Goal: Task Accomplishment & Management: Complete application form

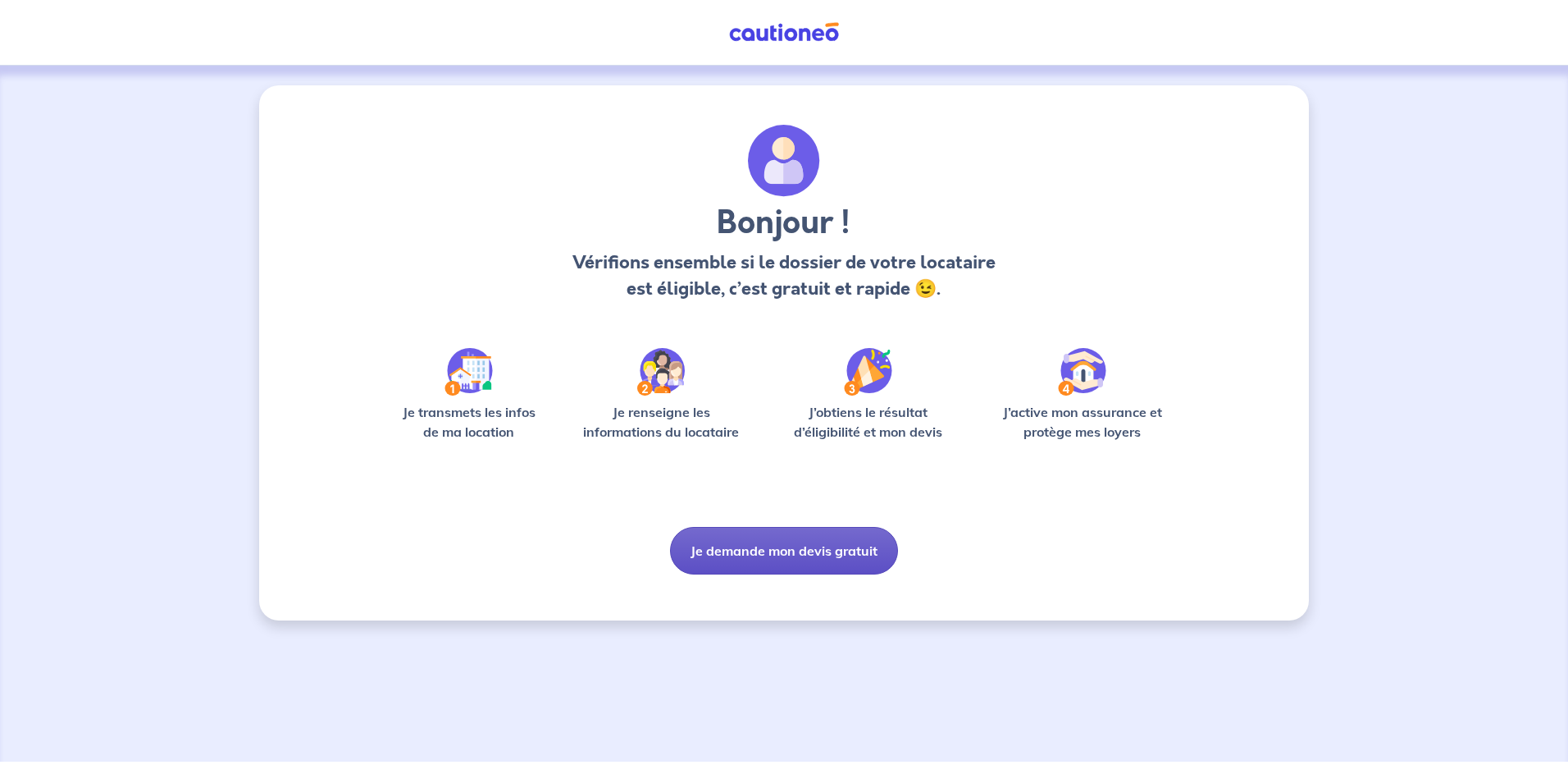
click at [744, 548] on button "Je demande mon devis gratuit" at bounding box center [784, 550] width 228 height 48
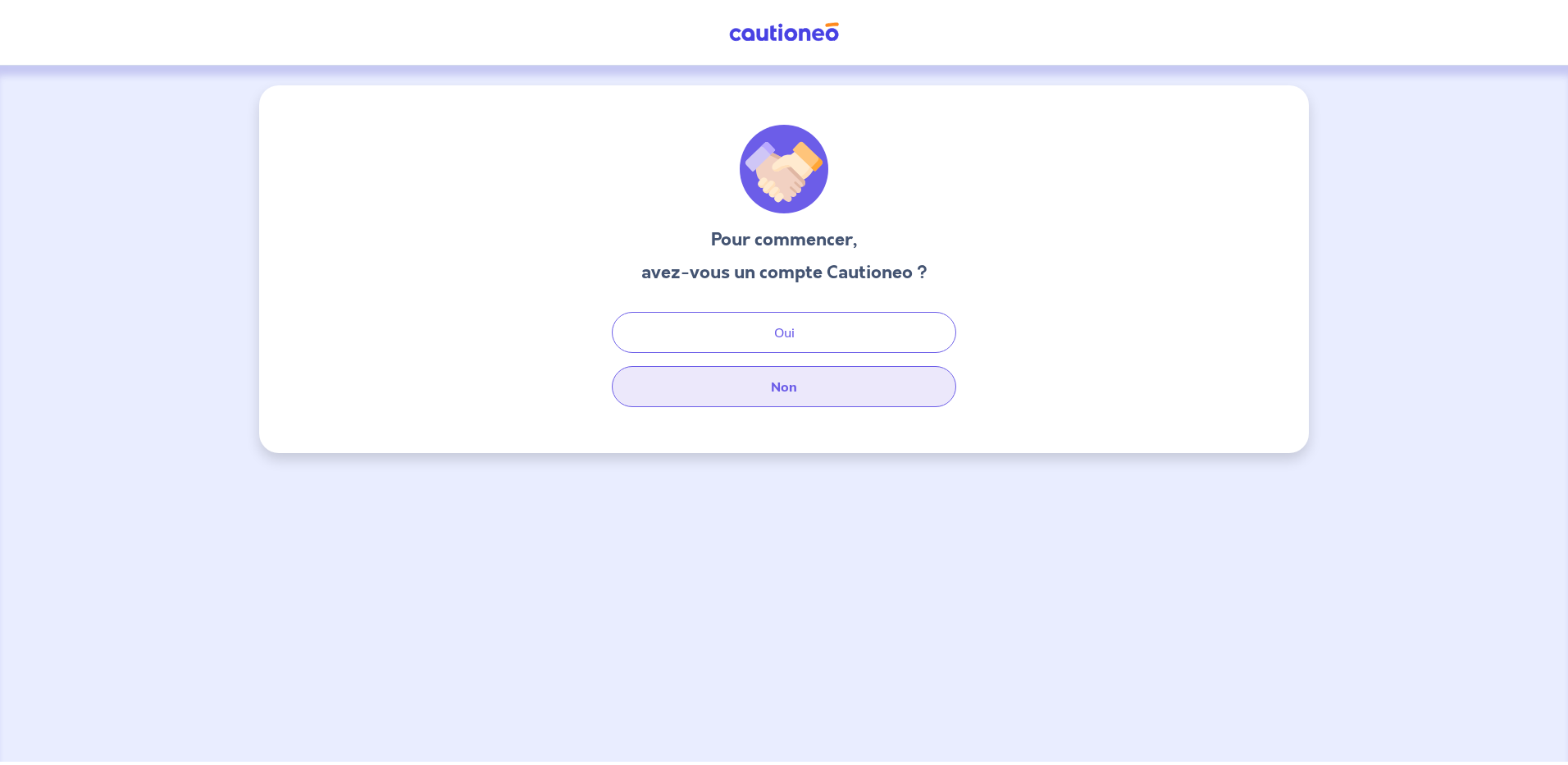
click at [795, 387] on button "Non" at bounding box center [784, 386] width 345 height 41
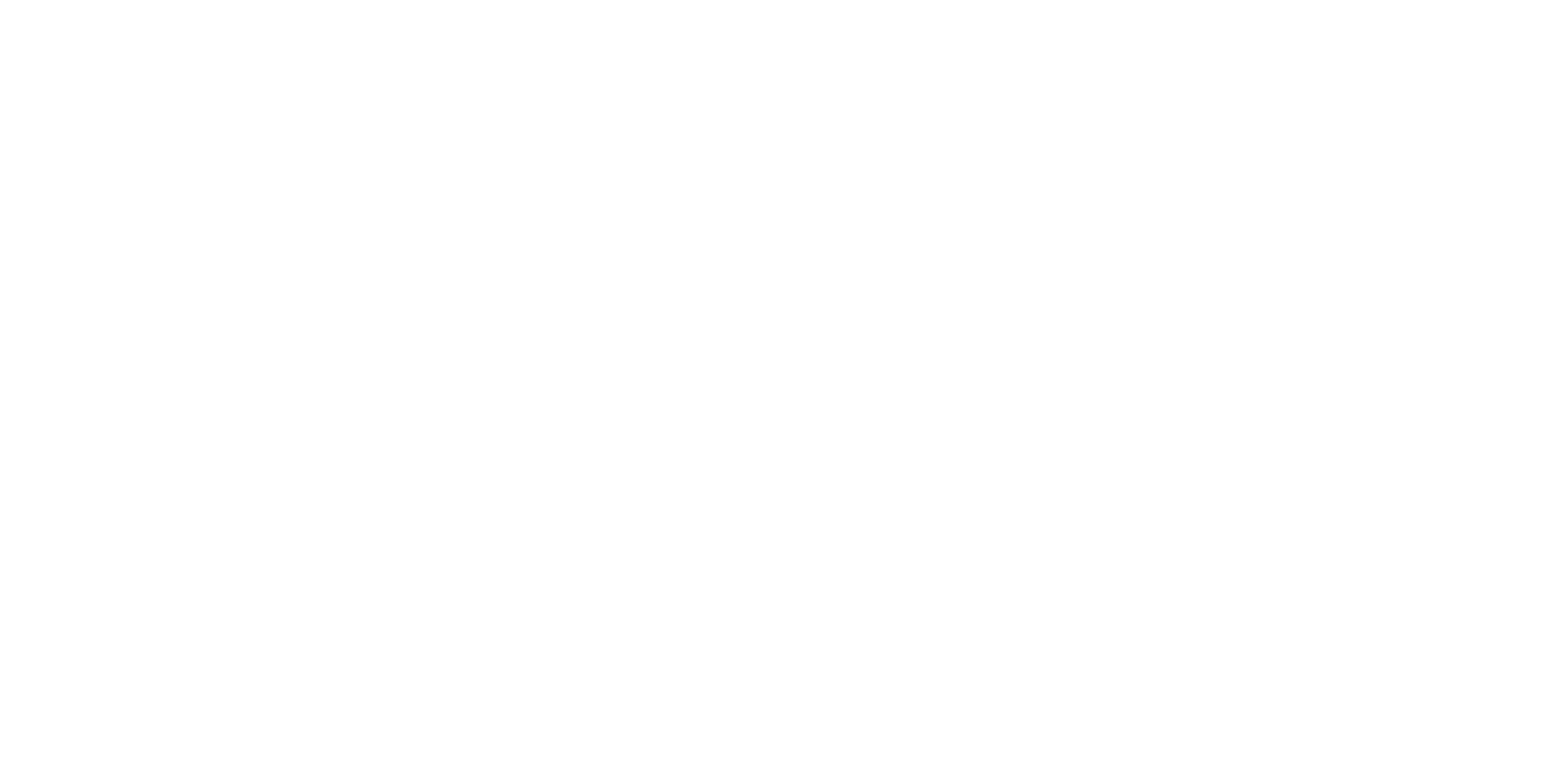
select select "FR"
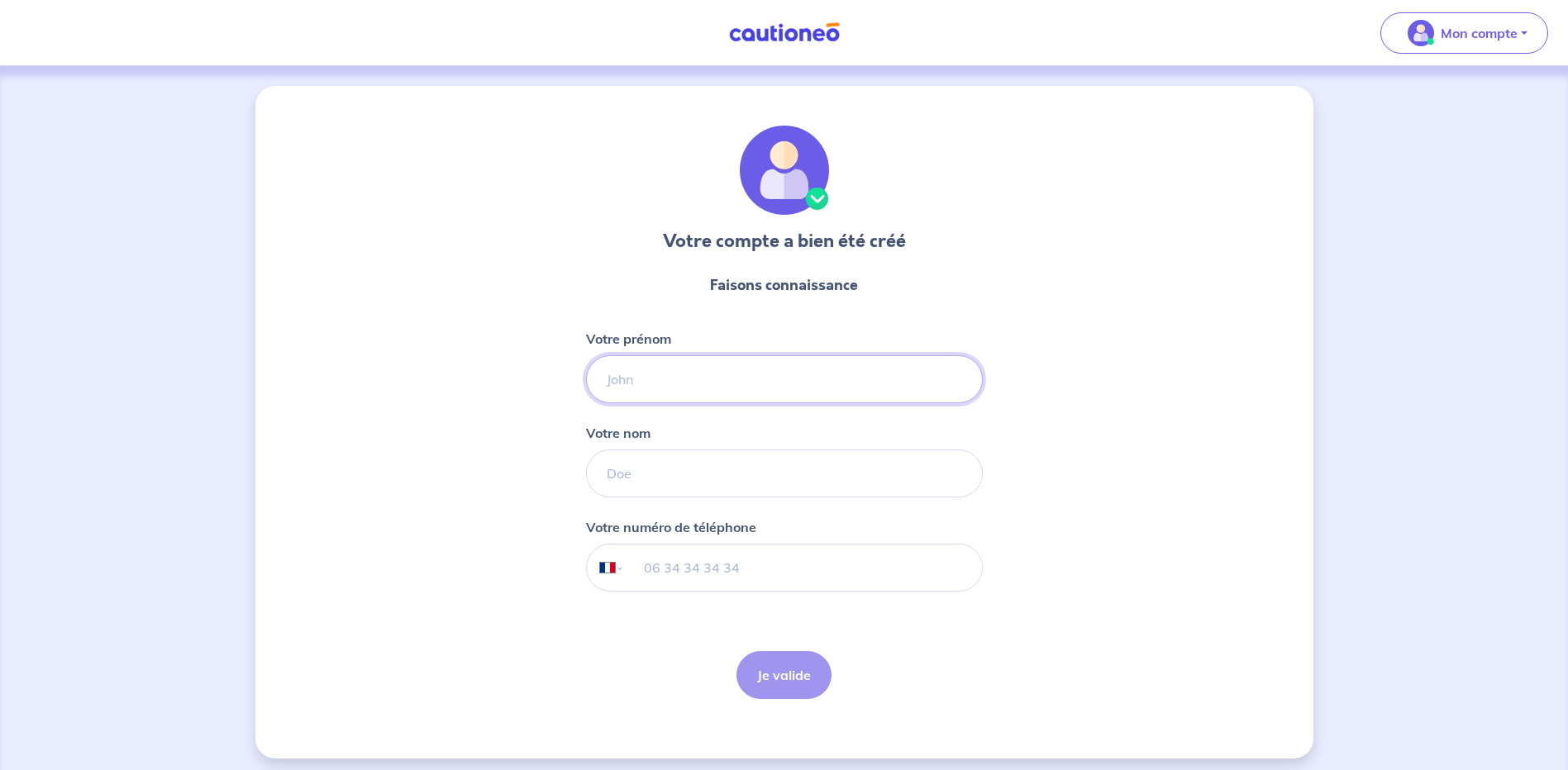
click at [637, 383] on input "Votre prénom" at bounding box center [784, 379] width 397 height 48
type input "[PERSON_NAME]"
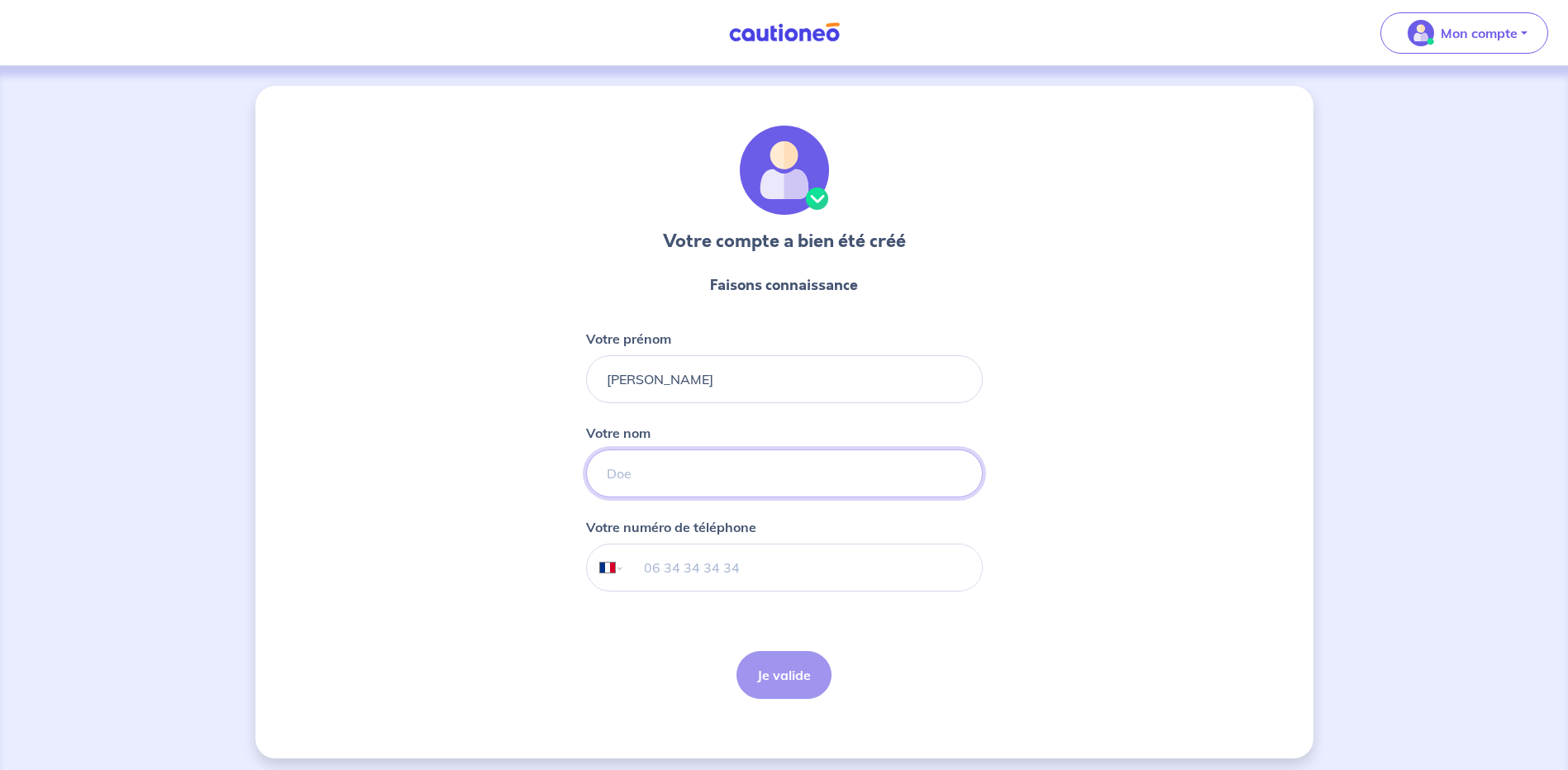
type input "agromayor"
type input "[PHONE_NUMBER]"
click at [792, 679] on button "Je valide" at bounding box center [784, 674] width 95 height 48
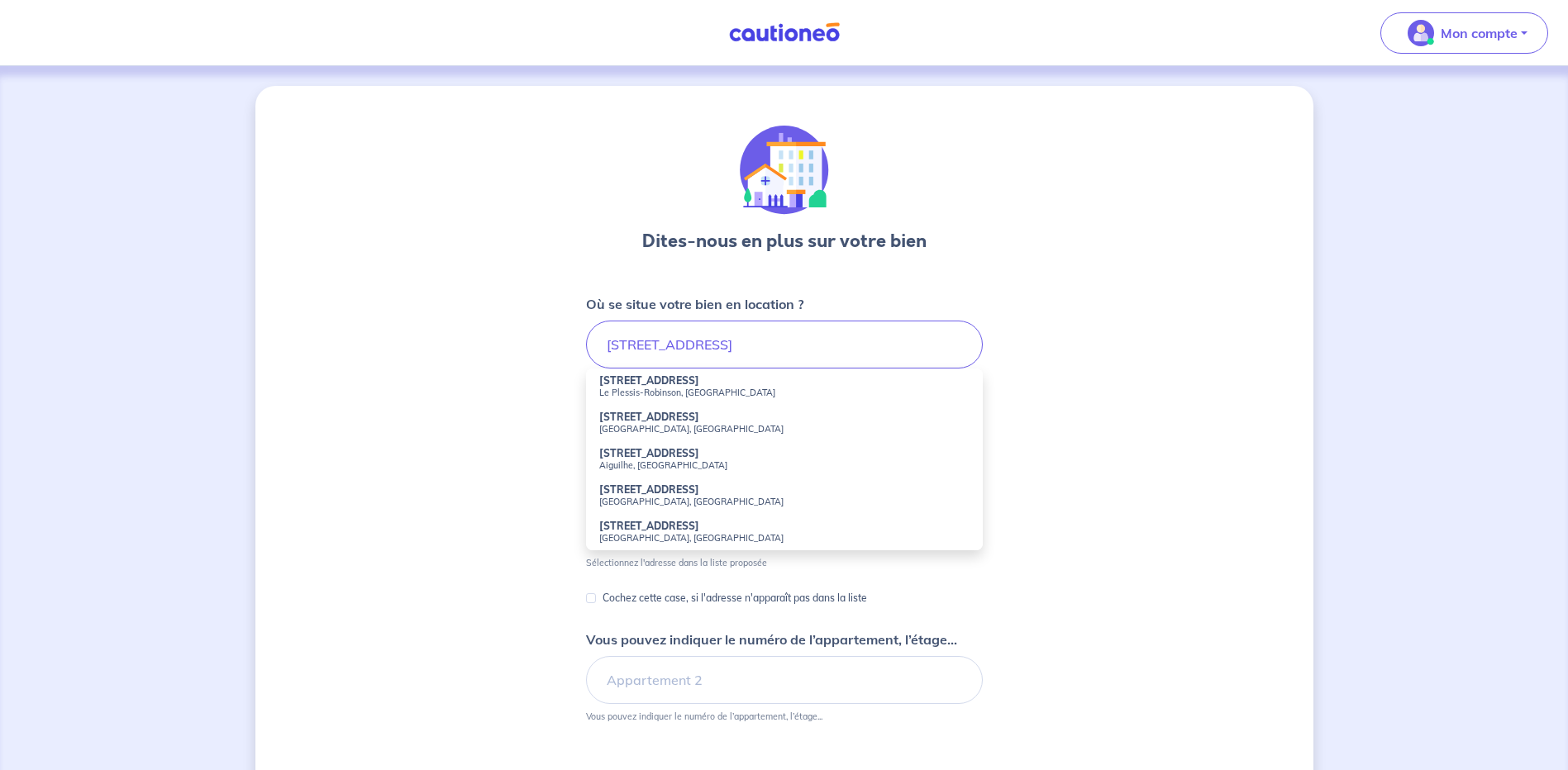
click at [631, 385] on strong "[STREET_ADDRESS]" at bounding box center [649, 380] width 100 height 13
type input "[STREET_ADDRESS]"
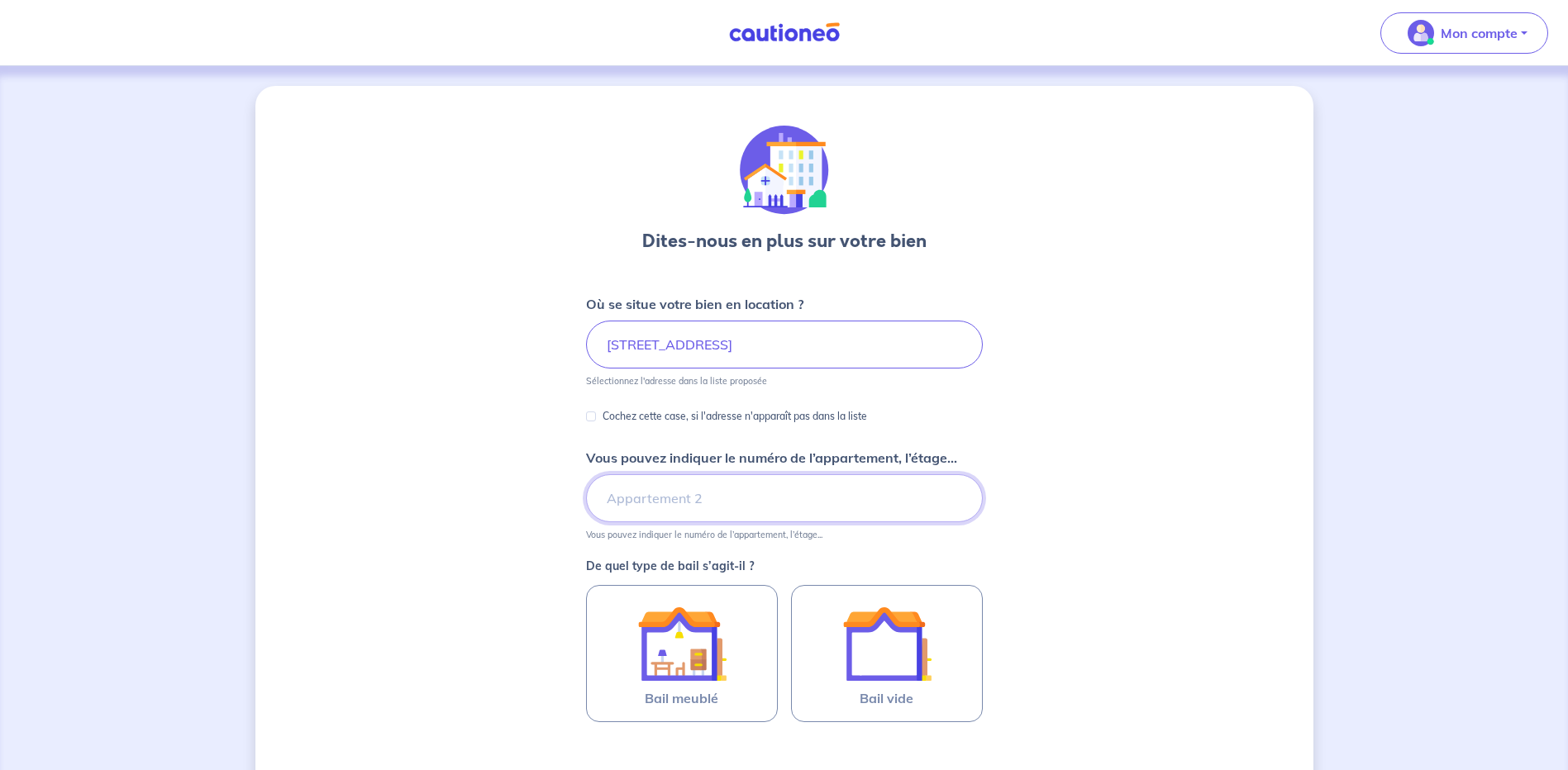
click at [626, 502] on input "Vous pouvez indiquer le numéro de l’appartement, l’étage..." at bounding box center [784, 498] width 397 height 48
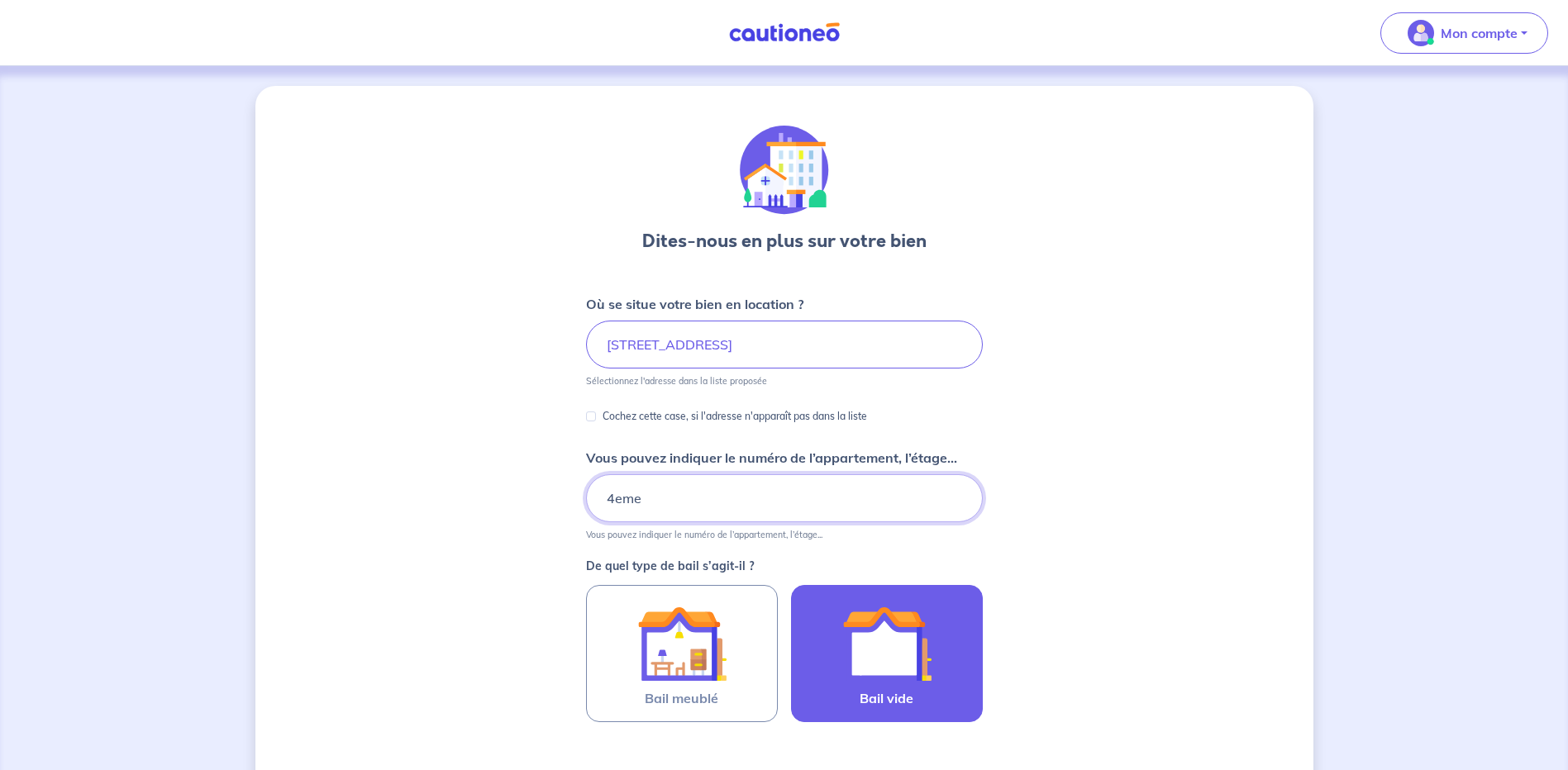
type input "4eme"
click at [878, 654] on img at bounding box center [887, 643] width 89 height 89
click at [0, 0] on input "Bail vide" at bounding box center [0, 0] width 0 height 0
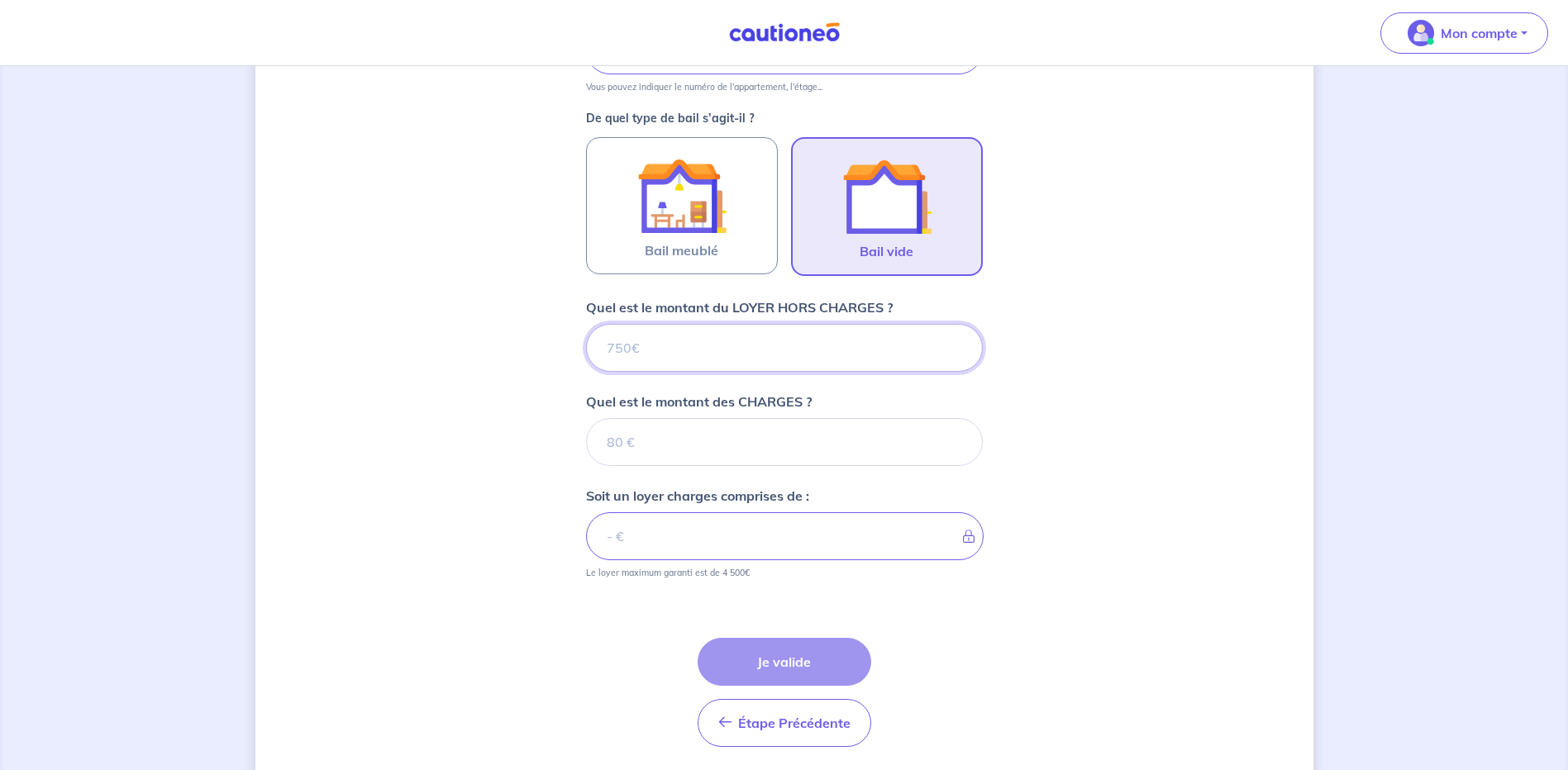
scroll to position [448, 0]
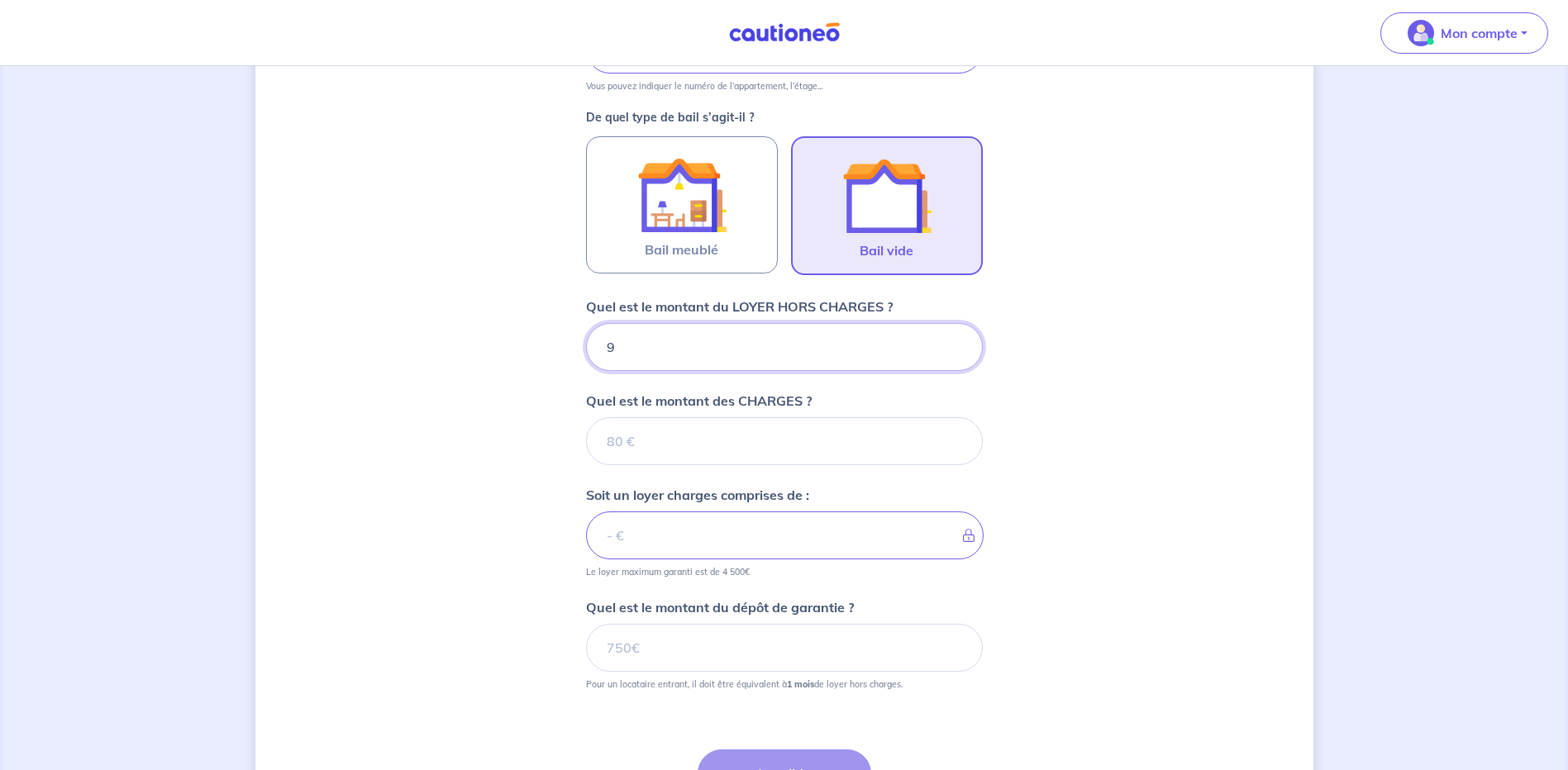
type input "99"
type input "999"
click at [630, 441] on input "Quel est le montant des CHARGES ?" at bounding box center [784, 440] width 397 height 48
type input "180"
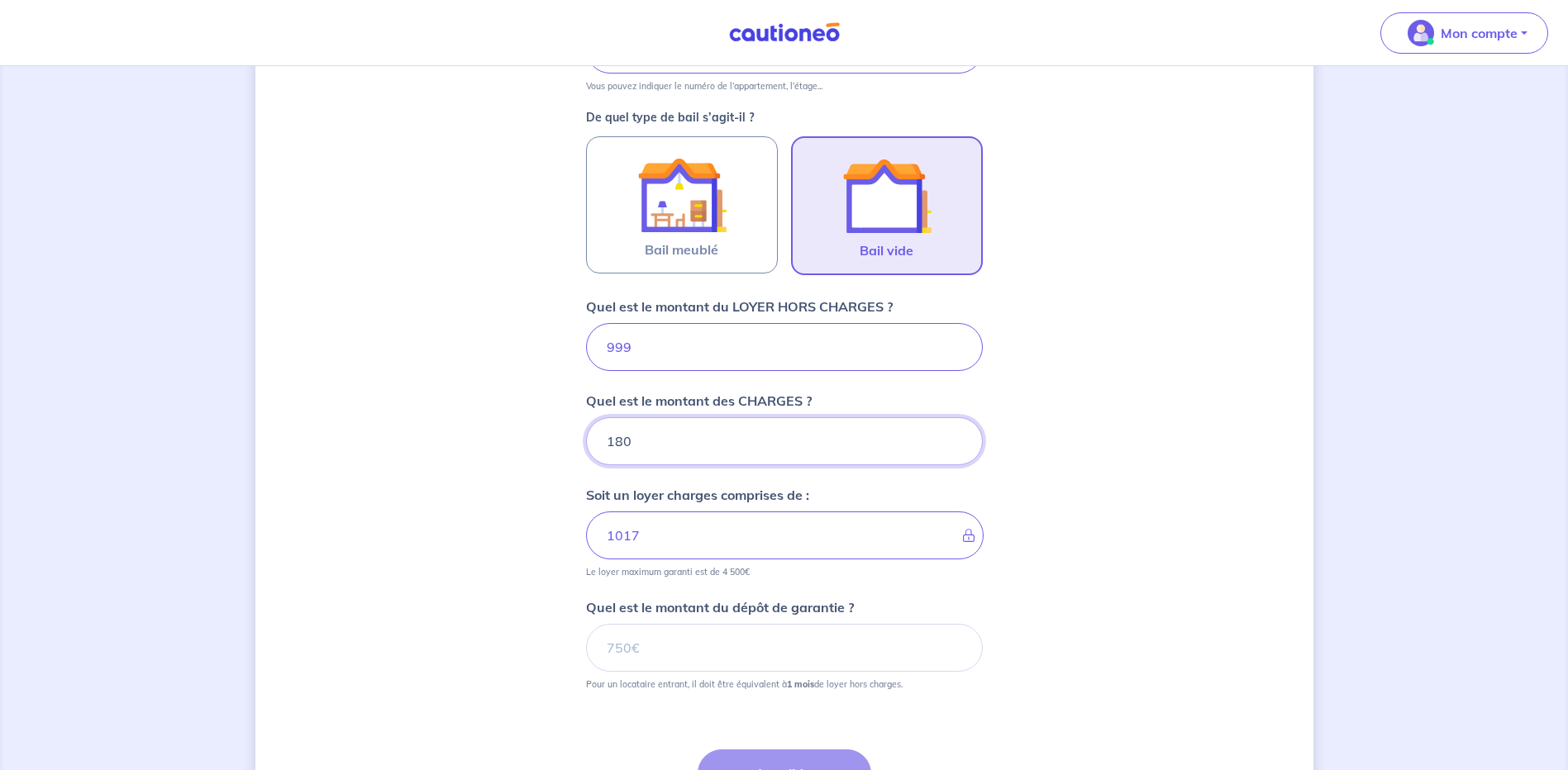
type input "1179"
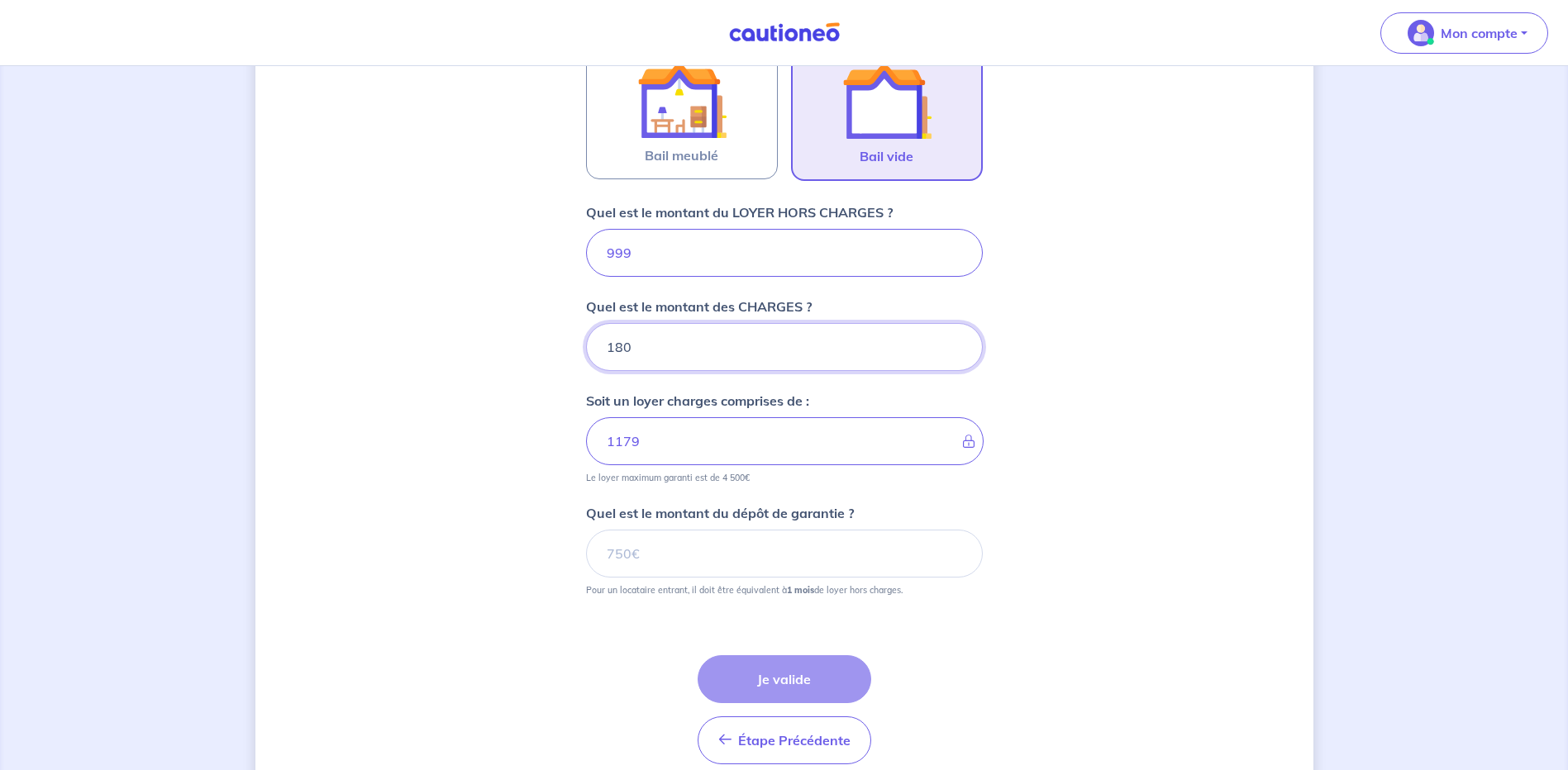
scroll to position [613, 0]
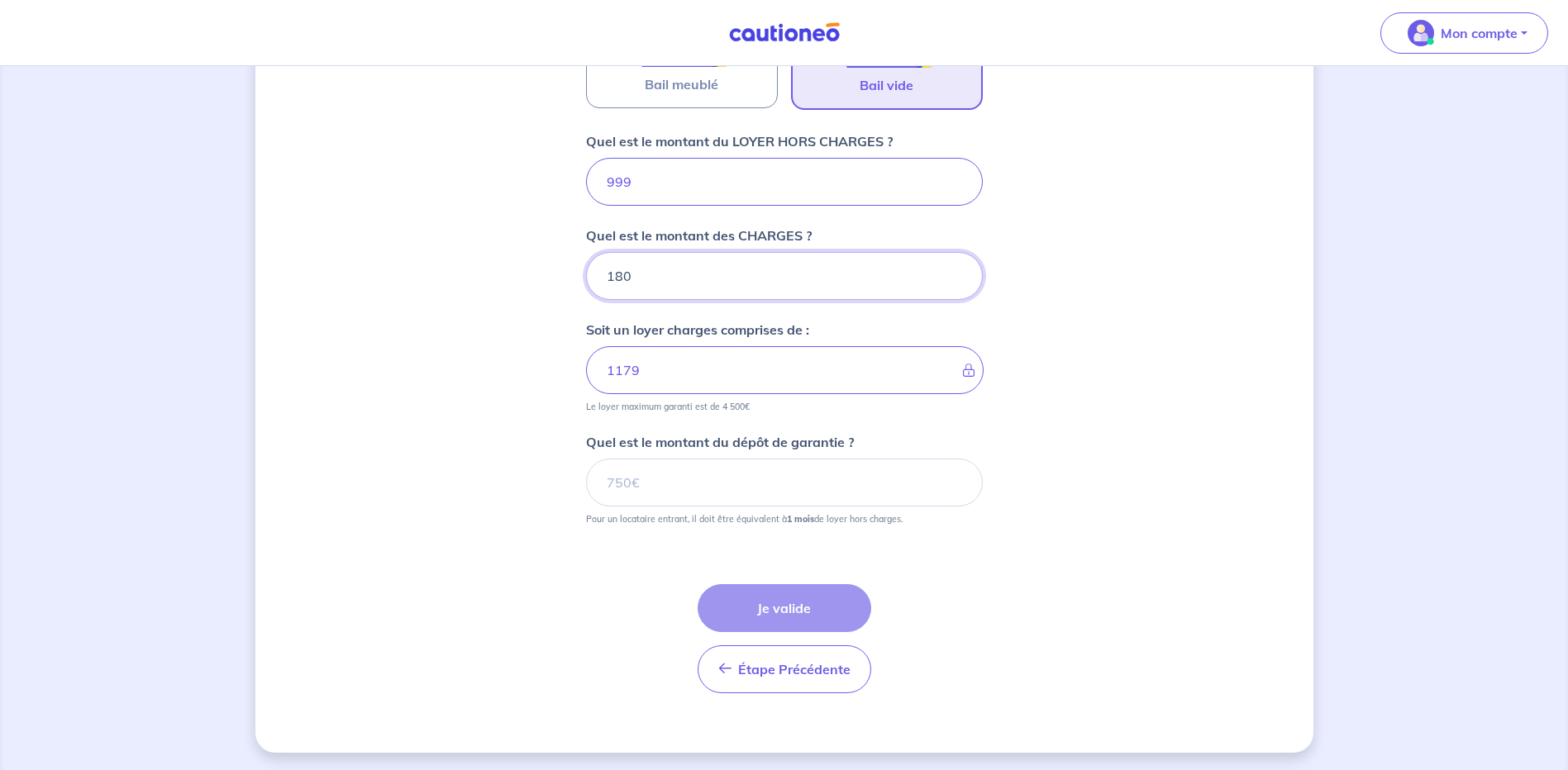
type input "180"
click at [628, 481] on input "Quel est le montant du dépôt de garantie ?" at bounding box center [784, 482] width 397 height 48
type input "999"
click at [792, 609] on button "Je valide" at bounding box center [784, 607] width 174 height 48
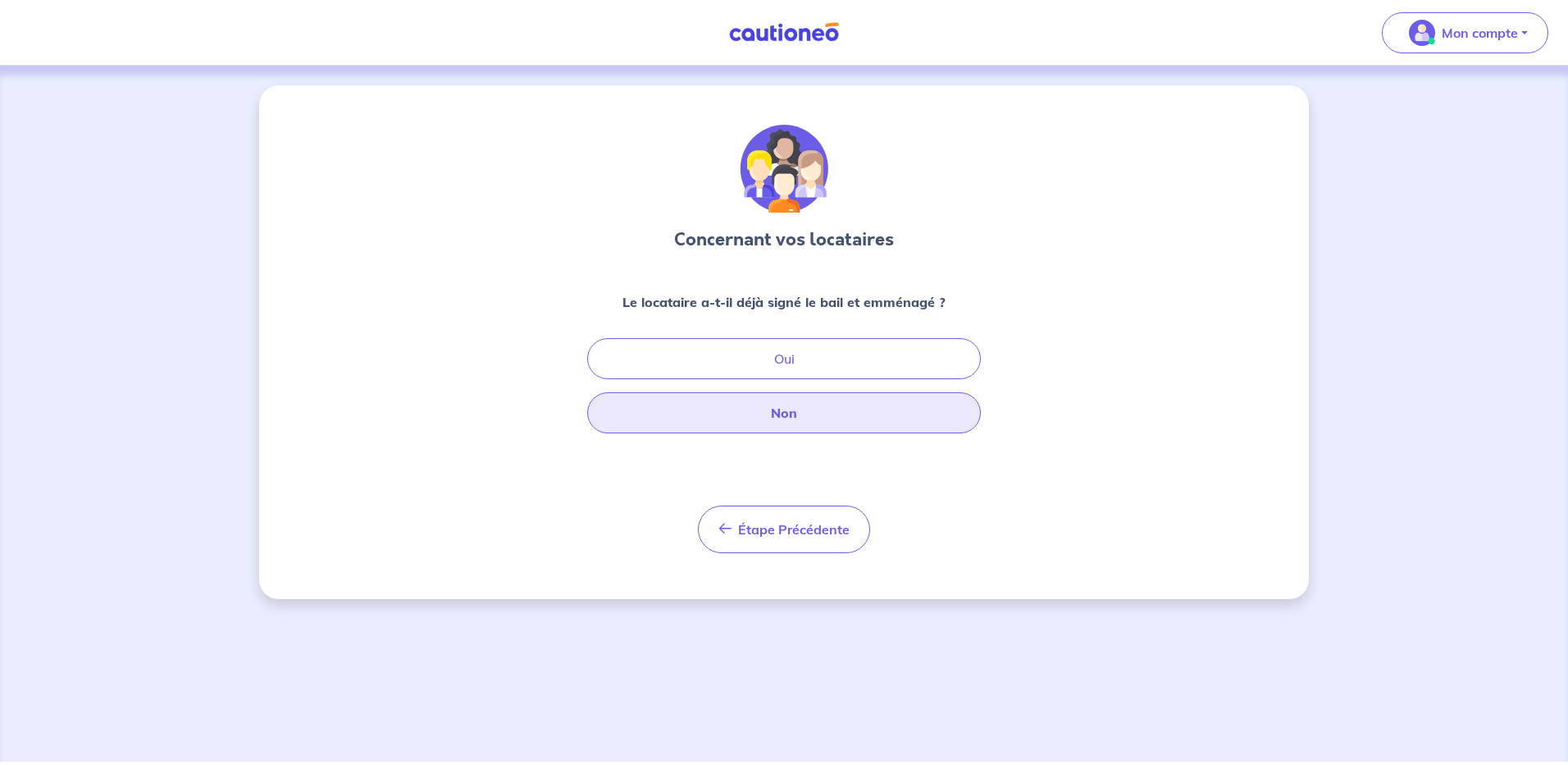
click at [805, 417] on button "Non" at bounding box center [784, 412] width 394 height 41
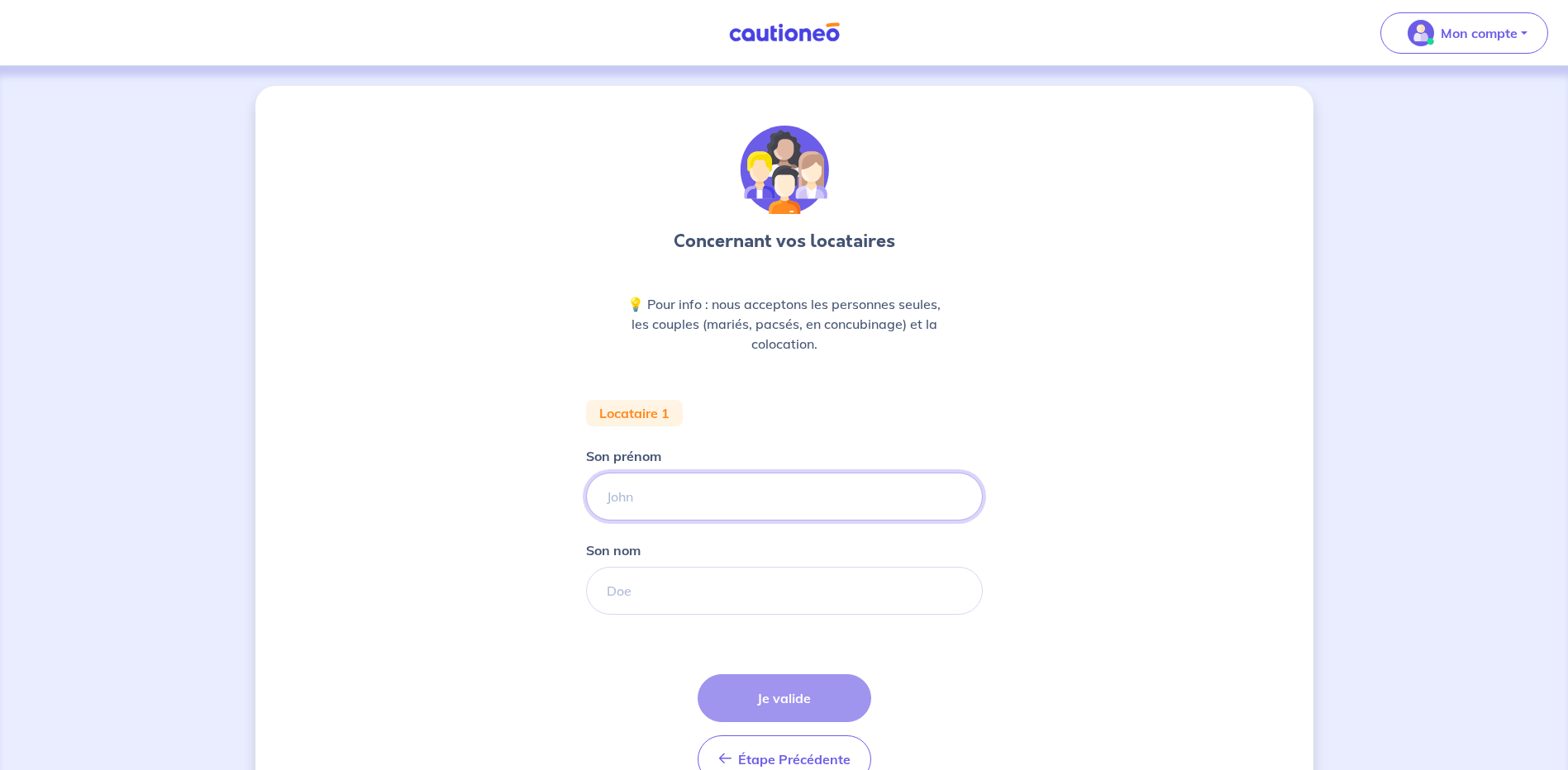
click at [640, 496] on input "Son prénom" at bounding box center [784, 496] width 397 height 48
type input "megane"
click at [627, 599] on input "Son nom" at bounding box center [784, 590] width 397 height 48
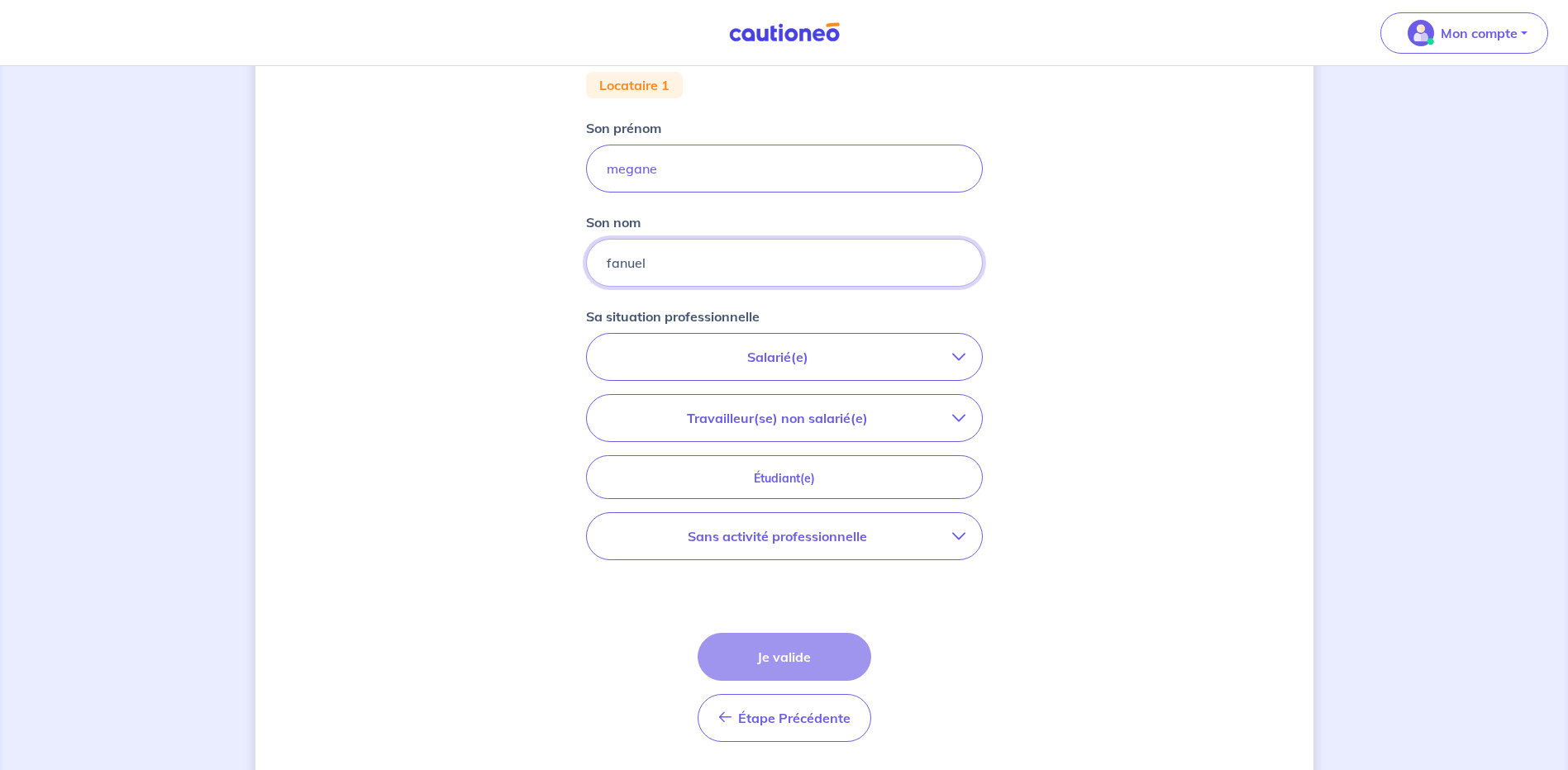
scroll to position [330, 0]
type input "fanuel"
click at [803, 355] on p "Salarié(e)" at bounding box center [777, 354] width 348 height 19
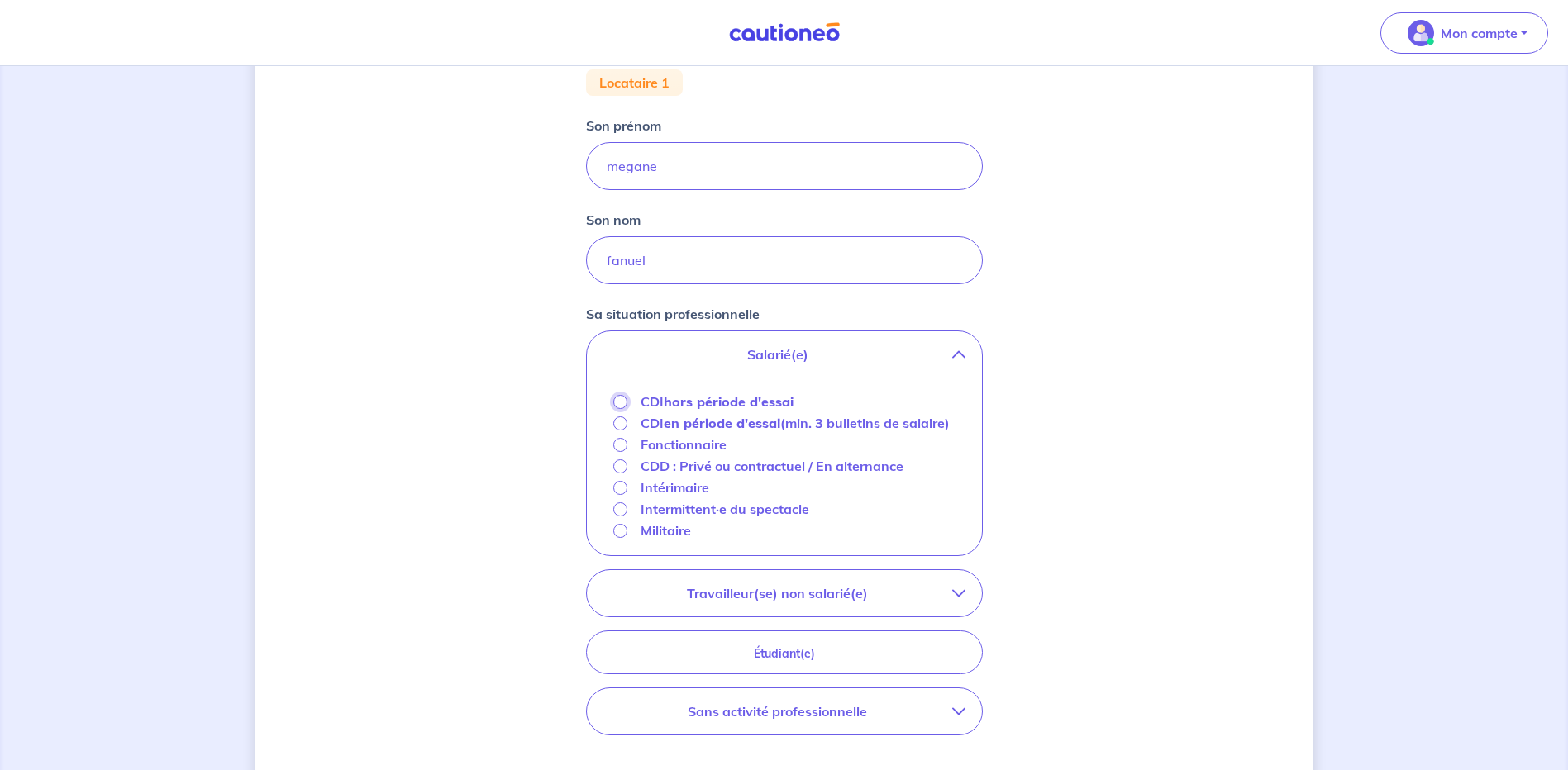
click at [620, 404] on input "CDI hors période d'essai" at bounding box center [620, 402] width 14 height 14
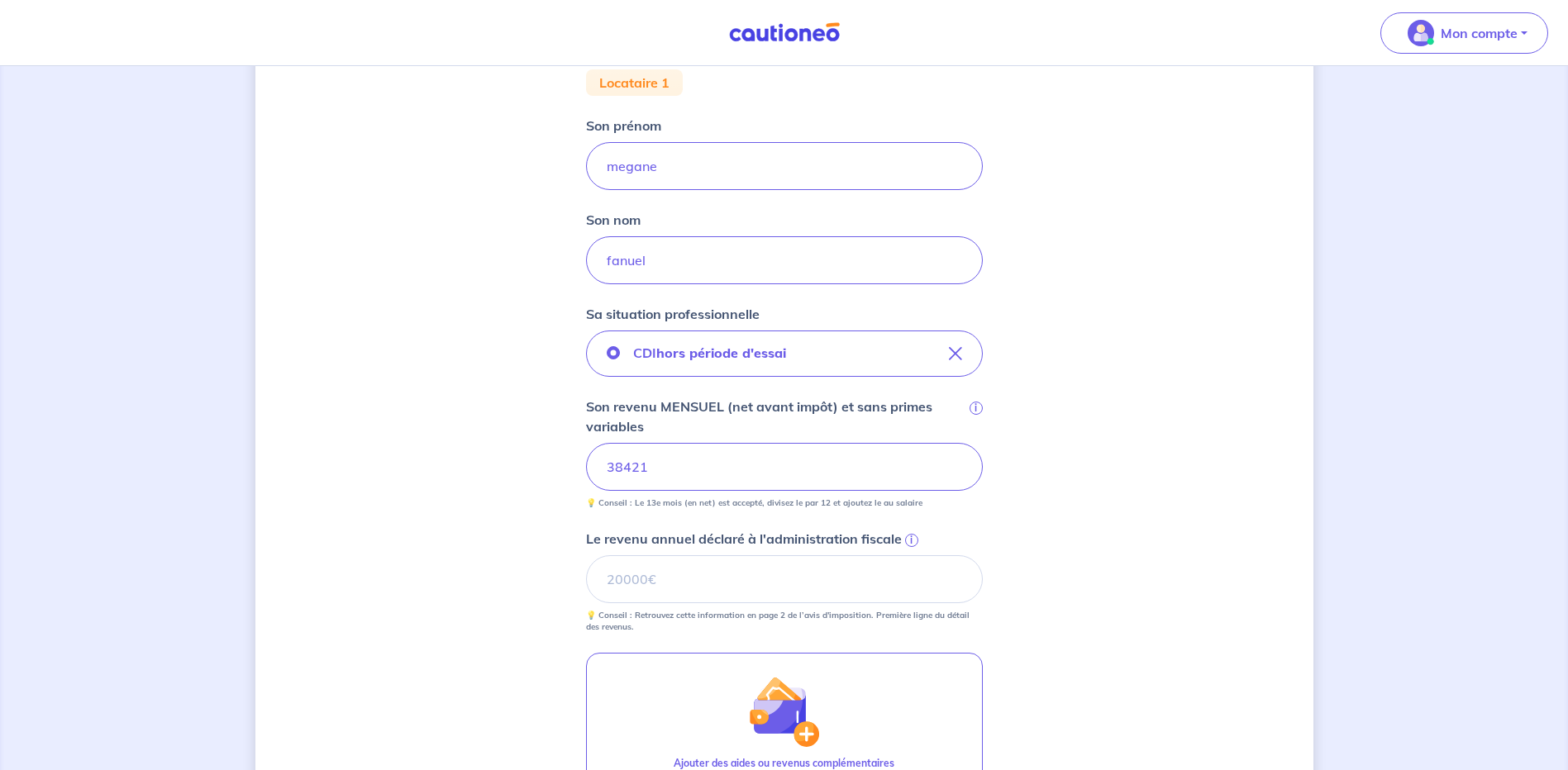
drag, startPoint x: 676, startPoint y: 474, endPoint x: 591, endPoint y: 469, distance: 85.1
click at [591, 469] on input "38421" at bounding box center [784, 467] width 397 height 48
click at [1036, 497] on div "Concernant vos locataires 💡 Pour info : nous acceptons les personnes seules, le…" at bounding box center [784, 400] width 1058 height 1290
click at [624, 578] on input "Le revenu annuel déclaré à l'administration fiscale i" at bounding box center [784, 579] width 397 height 48
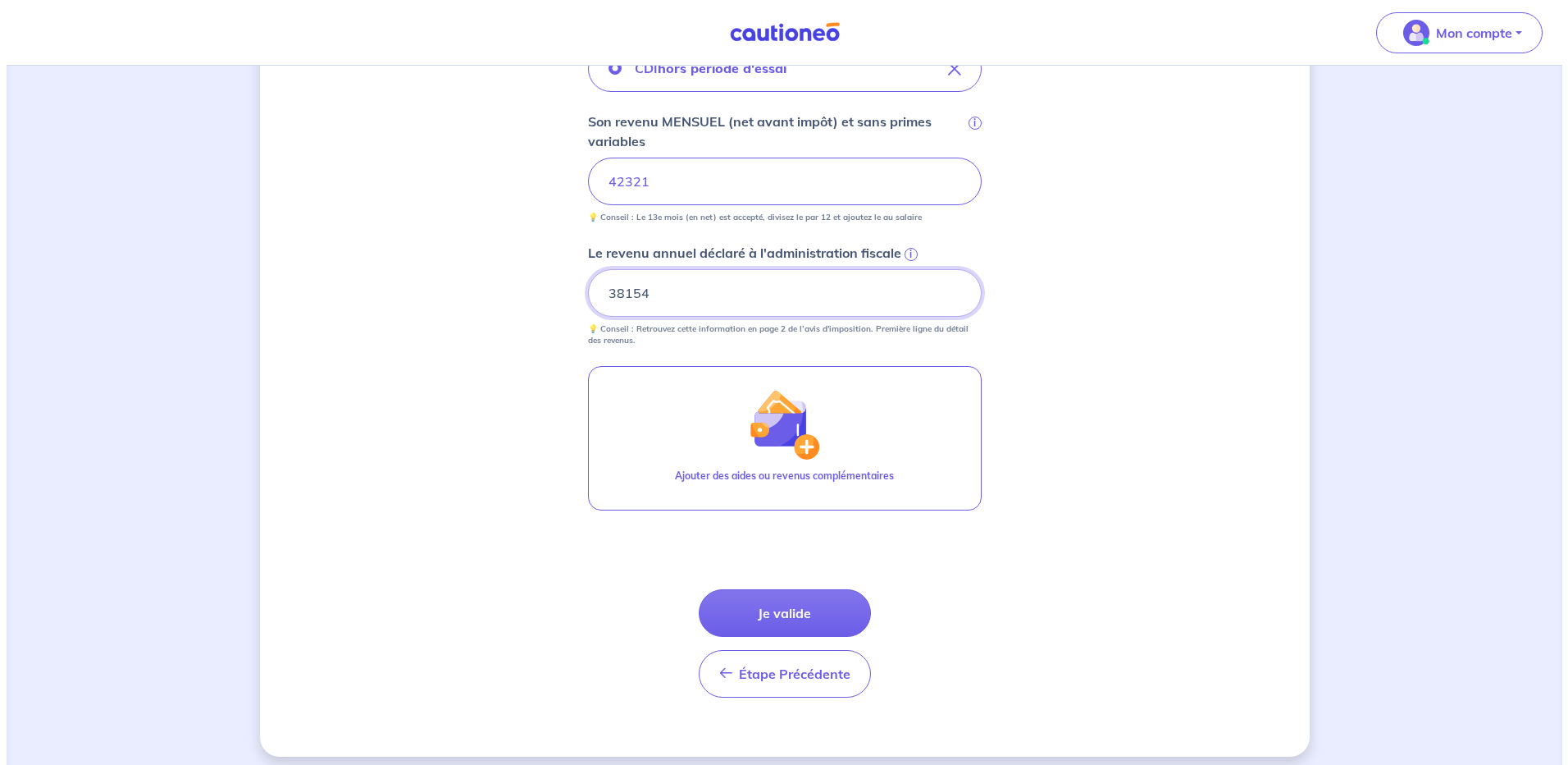
scroll to position [622, 0]
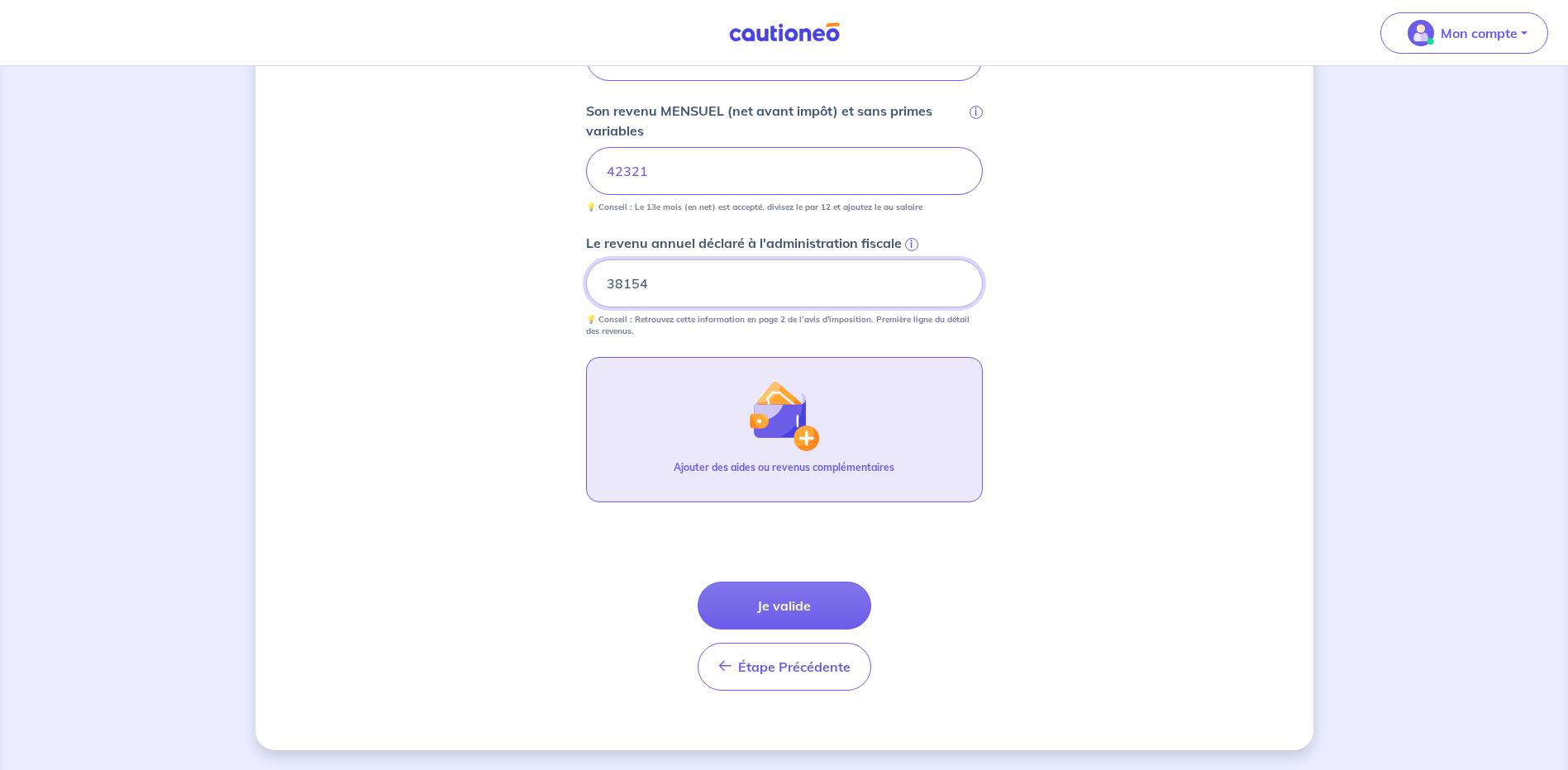
type input "38154"
click at [778, 473] on p "Ajouter des aides ou revenus complémentaires" at bounding box center [784, 468] width 220 height 15
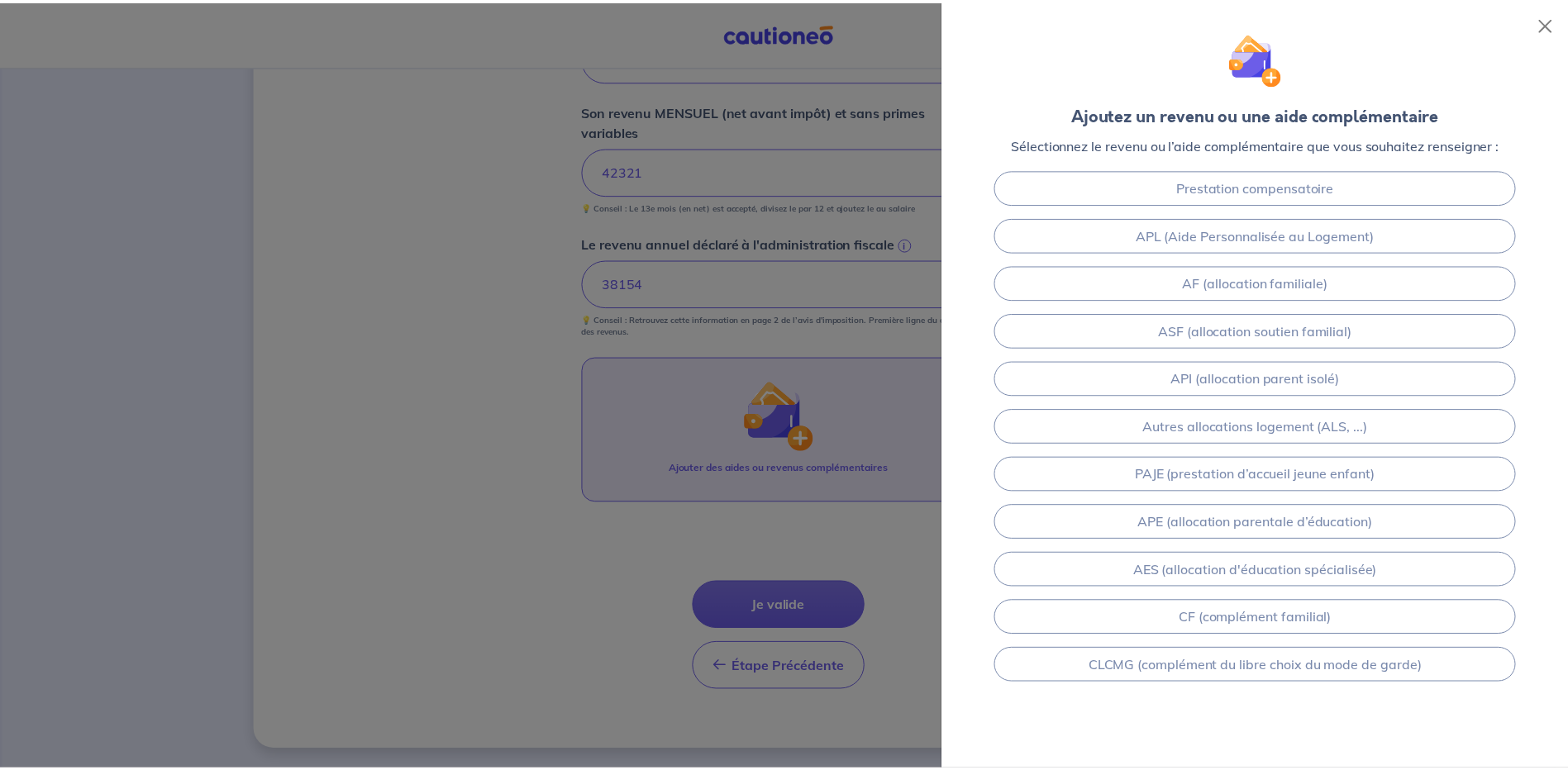
scroll to position [150, 0]
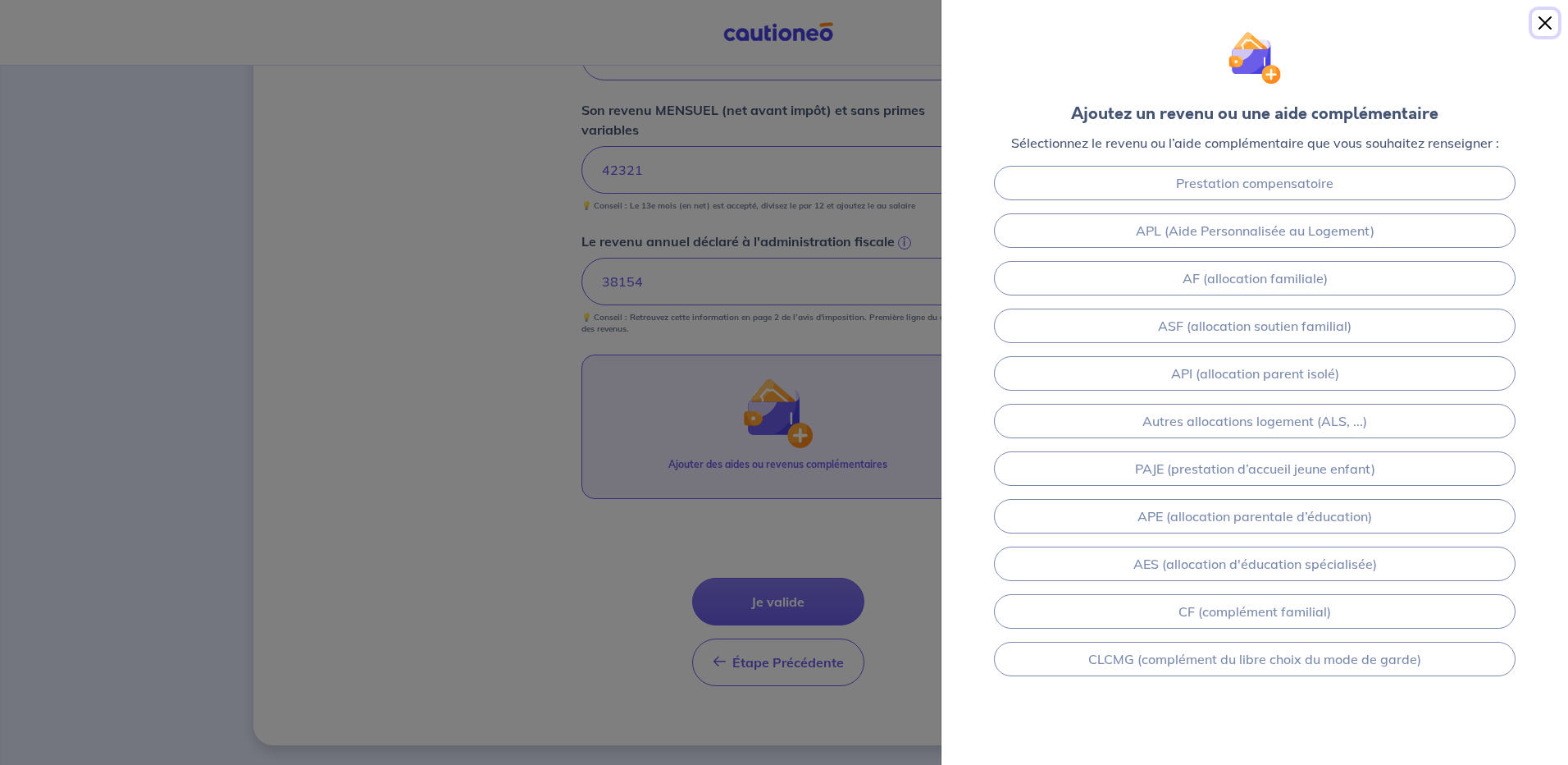
drag, startPoint x: 1557, startPoint y: 23, endPoint x: 1521, endPoint y: 50, distance: 45.0
click at [1557, 23] on button "Close" at bounding box center [1544, 23] width 26 height 26
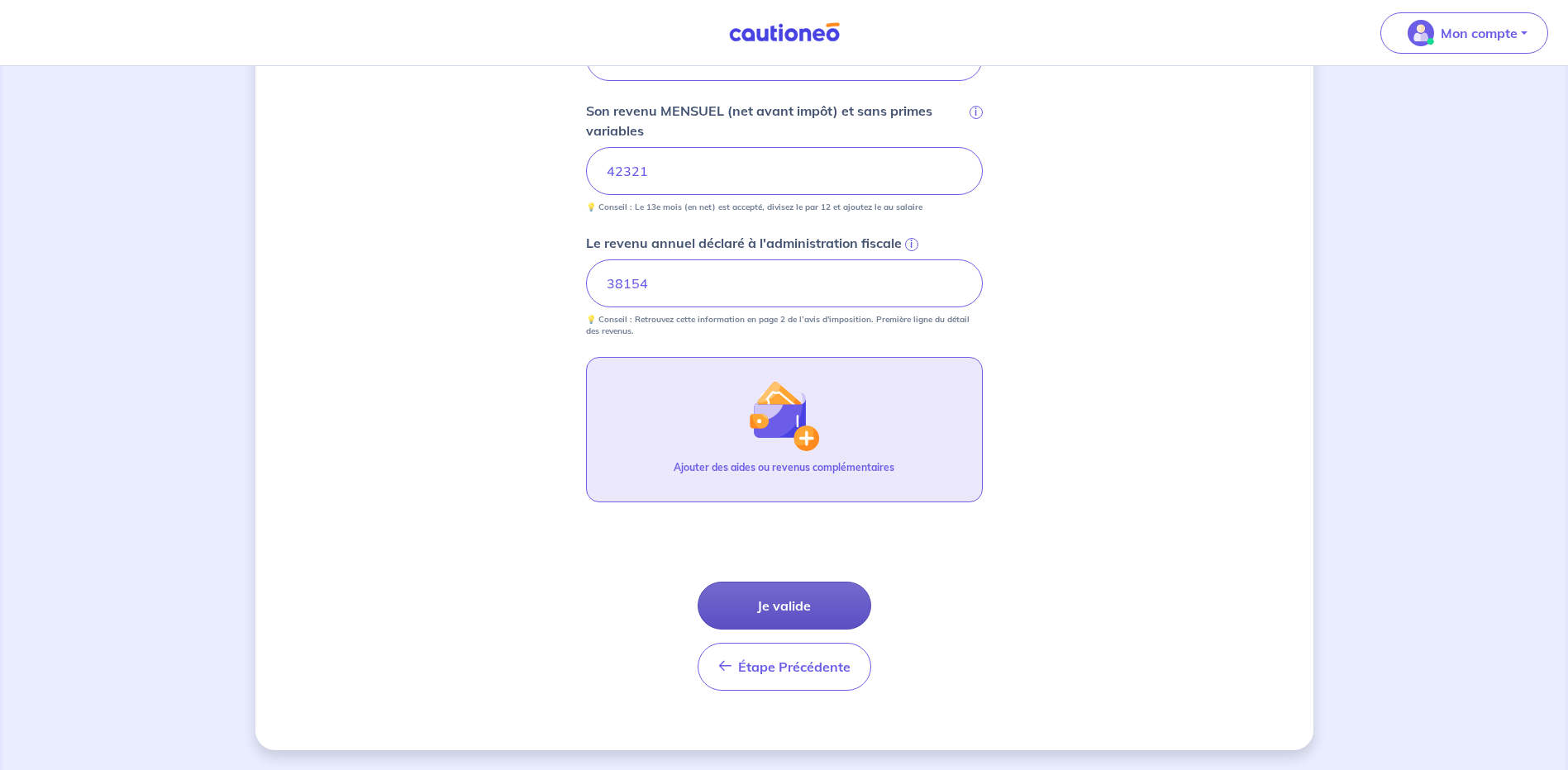
click at [755, 605] on button "Je valide" at bounding box center [784, 605] width 174 height 48
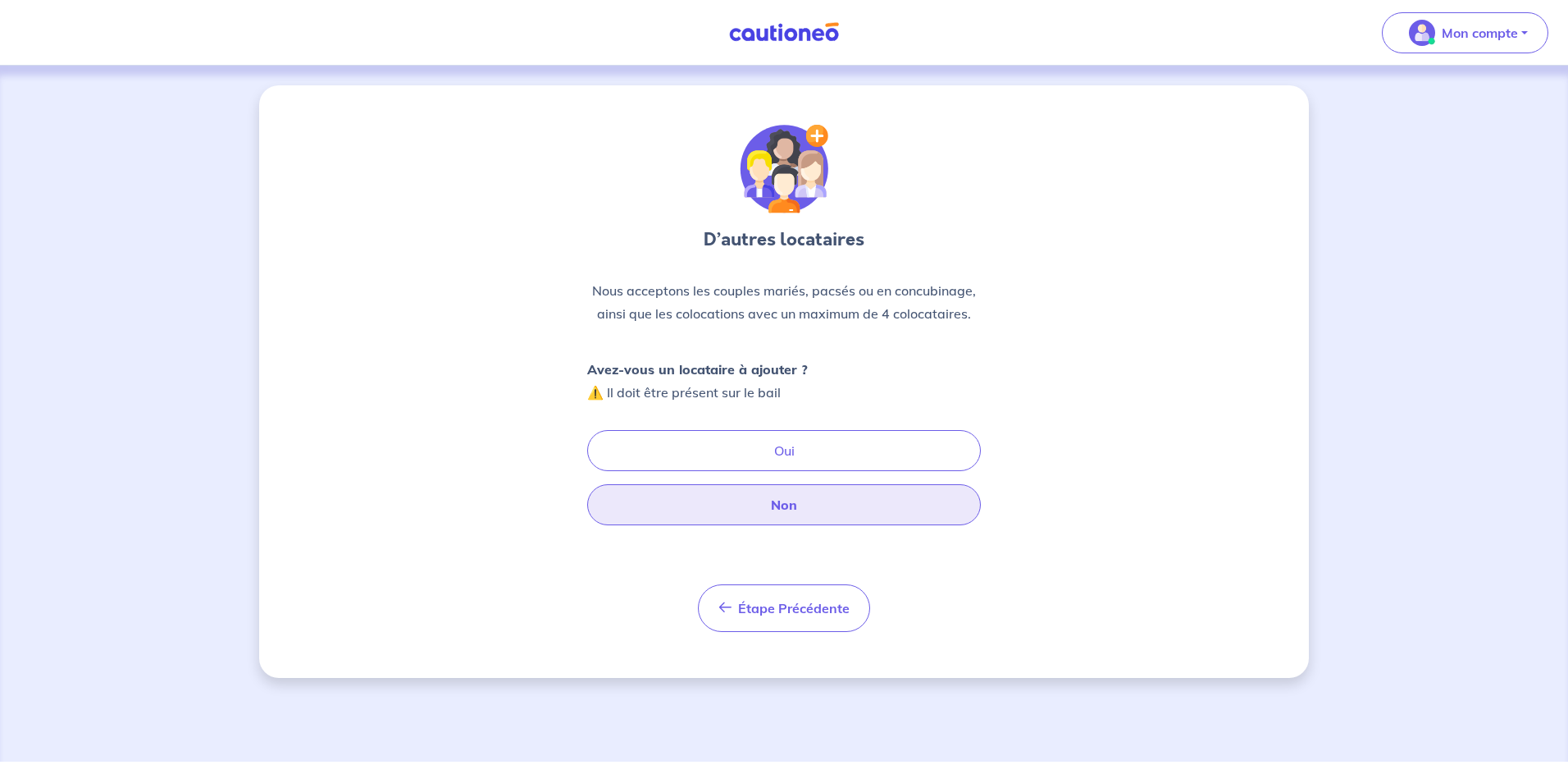
click at [767, 511] on button "Non" at bounding box center [784, 504] width 394 height 41
